Goal: Communication & Community: Participate in discussion

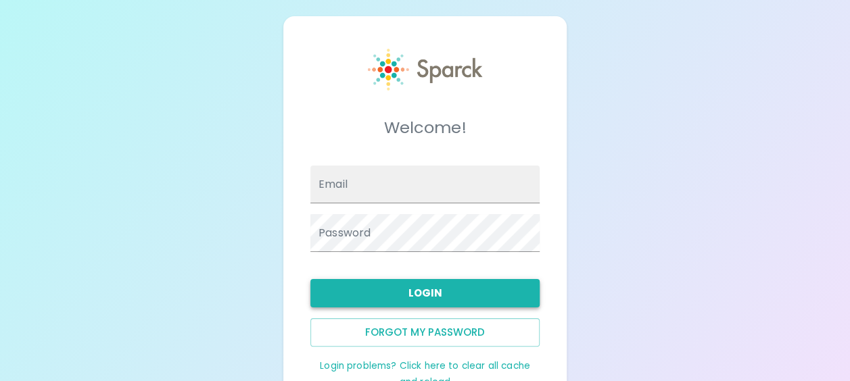
type input "[EMAIL_ADDRESS][DOMAIN_NAME]"
click at [439, 295] on button "Login" at bounding box center [424, 293] width 229 height 28
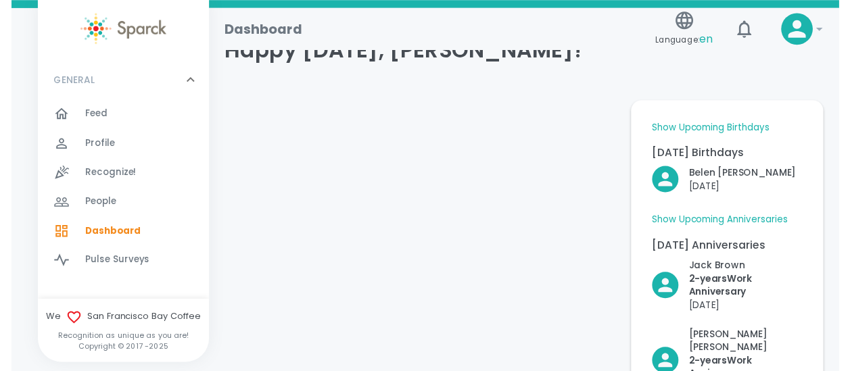
scroll to position [68, 0]
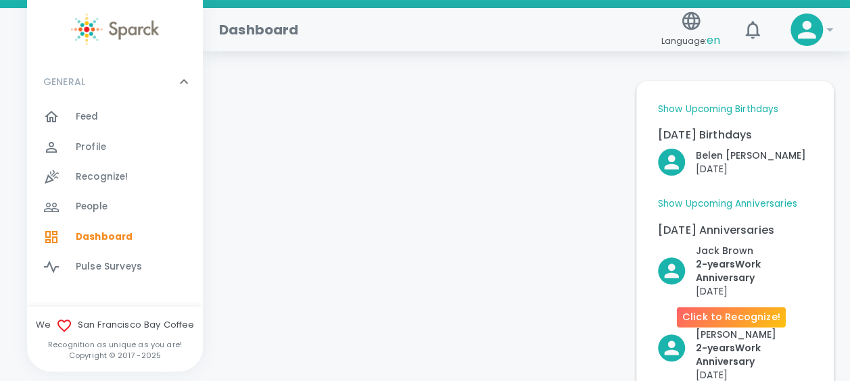
click at [727, 261] on p "2- years Work Anniversary" at bounding box center [754, 271] width 116 height 27
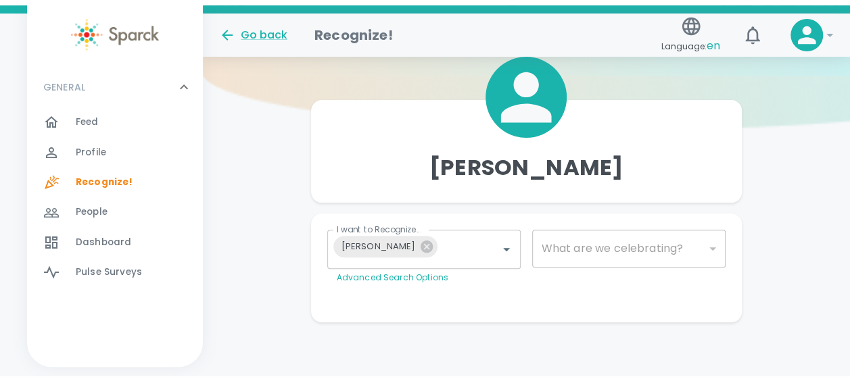
scroll to position [105, 0]
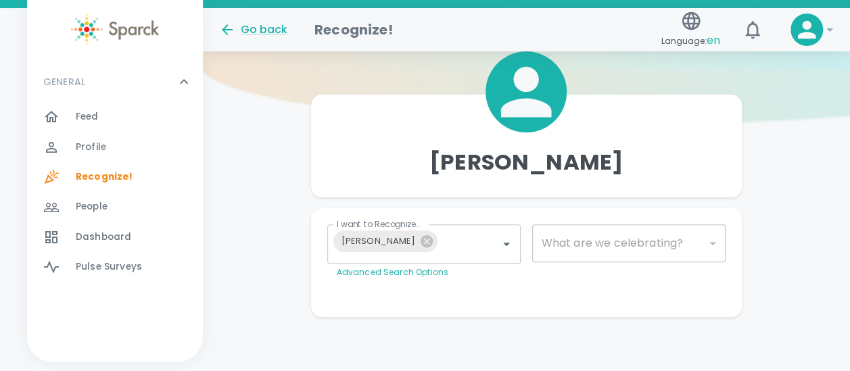
click at [128, 110] on div "Feed 0" at bounding box center [139, 116] width 127 height 19
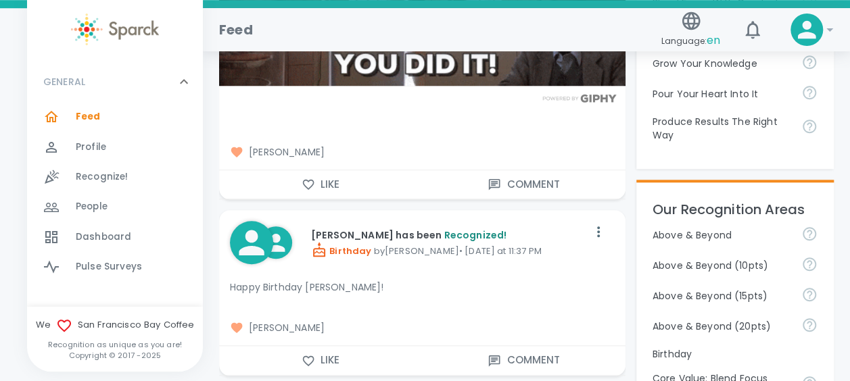
scroll to position [511, 0]
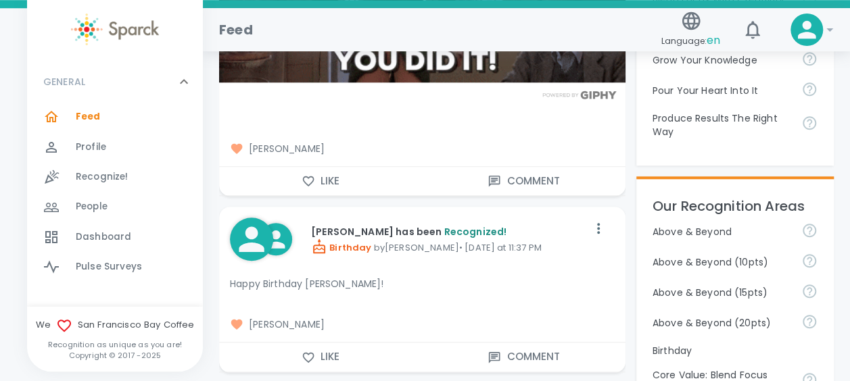
click at [527, 184] on button "Comment" at bounding box center [523, 181] width 203 height 28
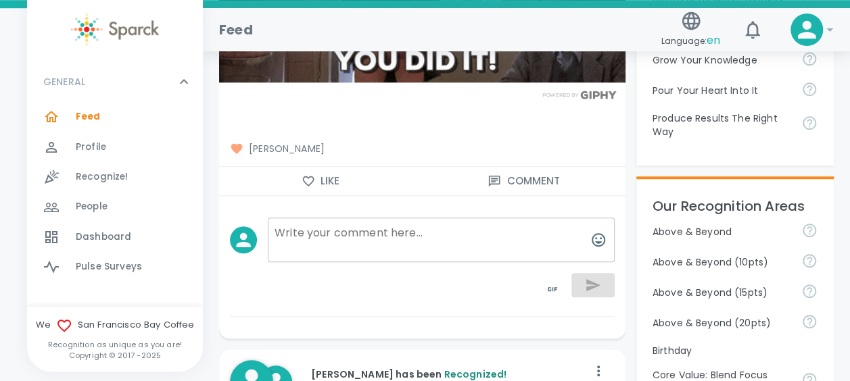
click at [331, 243] on textarea at bounding box center [441, 240] width 347 height 45
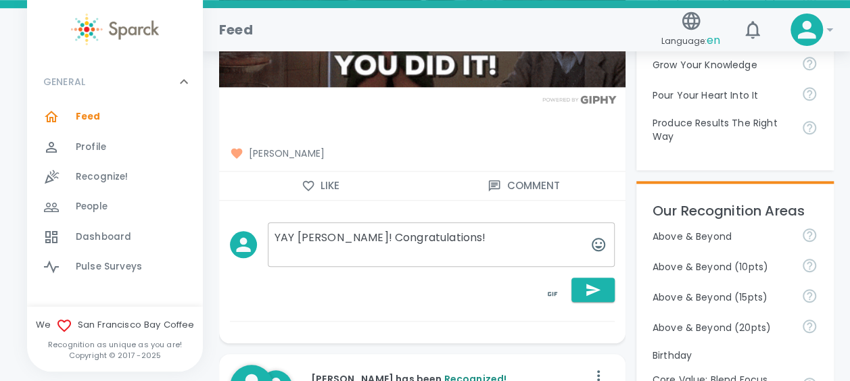
scroll to position [443, 0]
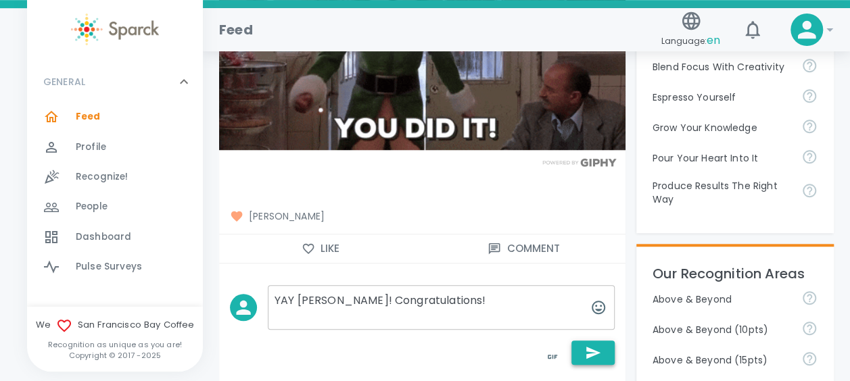
type textarea "YAY [PERSON_NAME]! Congratulations!"
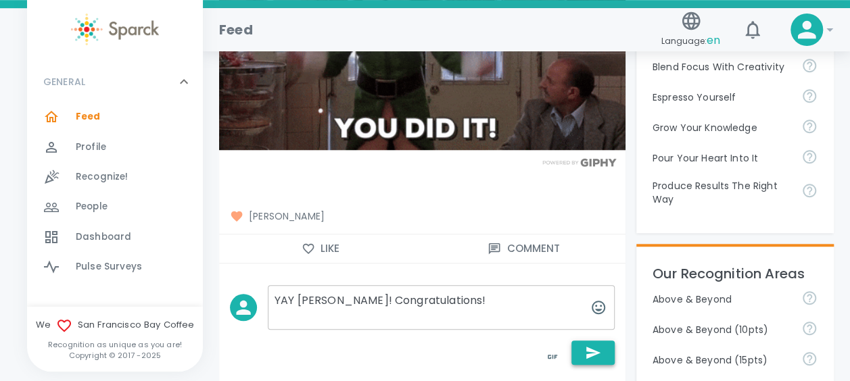
click at [594, 353] on icon "button" at bounding box center [593, 353] width 14 height 12
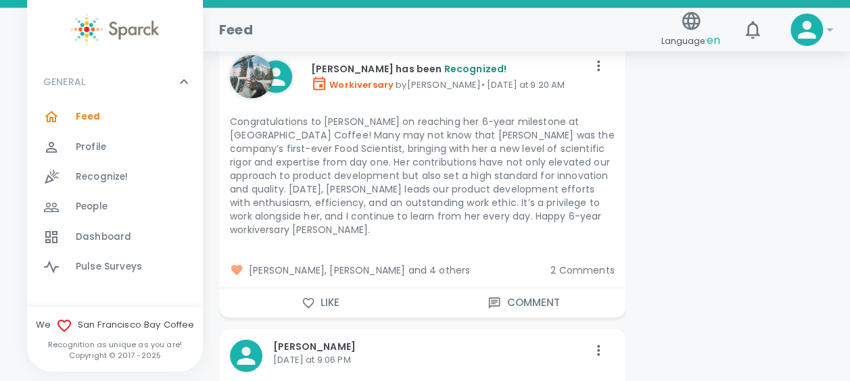
scroll to position [4026, 0]
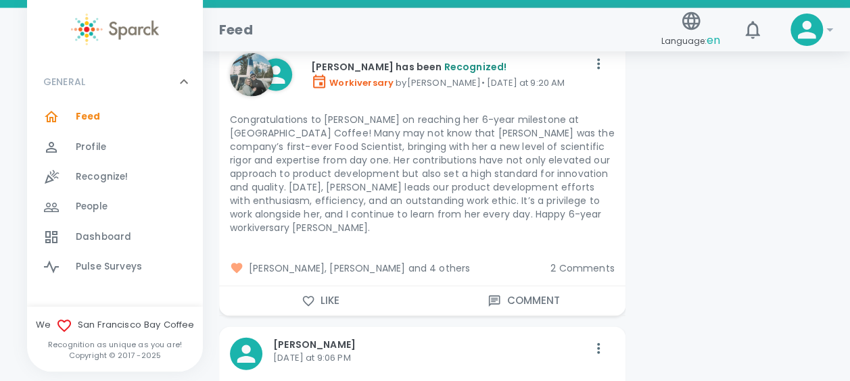
click at [316, 287] on button "Like" at bounding box center [320, 301] width 203 height 28
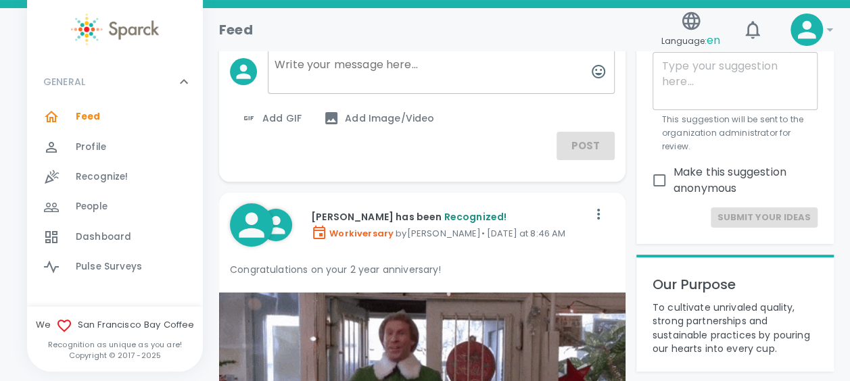
scroll to position [0, 0]
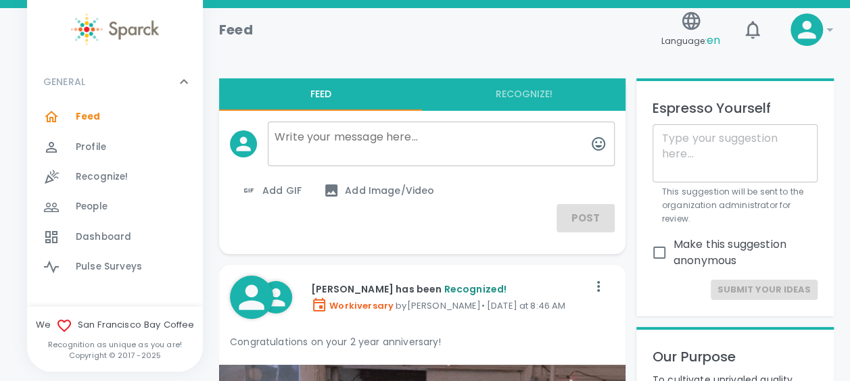
click at [715, 147] on textarea at bounding box center [735, 153] width 146 height 47
